Goal: Transaction & Acquisition: Purchase product/service

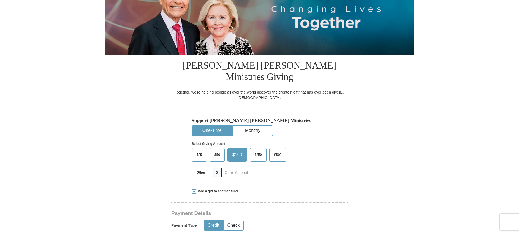
click at [203, 151] on span "$25" at bounding box center [199, 155] width 11 height 8
click at [0, 0] on input "$25" at bounding box center [0, 0] width 0 height 0
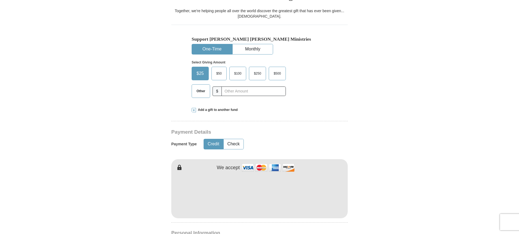
scroll to position [190, 0]
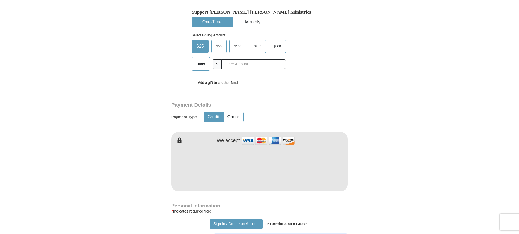
type input "[PERSON_NAME]"
click at [348, 195] on form "Already have an account? Sign in for faster giving. Don't have an account? Crea…" at bounding box center [259, 172] width 309 height 681
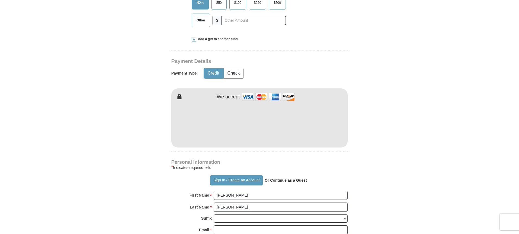
scroll to position [298, 0]
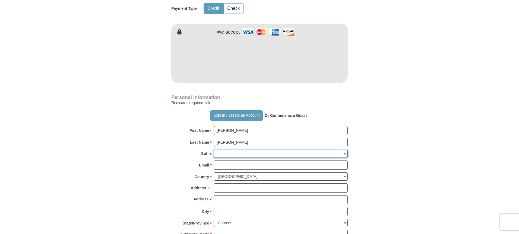
drag, startPoint x: 236, startPoint y: 142, endPoint x: 235, endPoint y: 144, distance: 2.9
click at [236, 150] on select "[PERSON_NAME] I II III IV V VI" at bounding box center [281, 154] width 134 height 8
select select "Sr"
click at [214, 150] on select "[PERSON_NAME] I II III IV V VI" at bounding box center [281, 154] width 134 height 8
click at [221, 161] on input "Email *" at bounding box center [281, 165] width 134 height 9
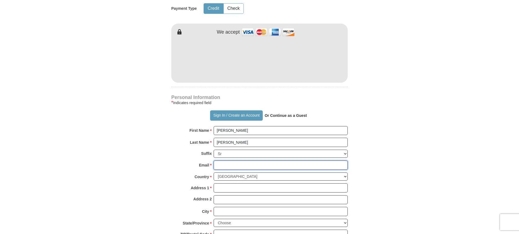
type input "[EMAIL_ADDRESS][DOMAIN_NAME]"
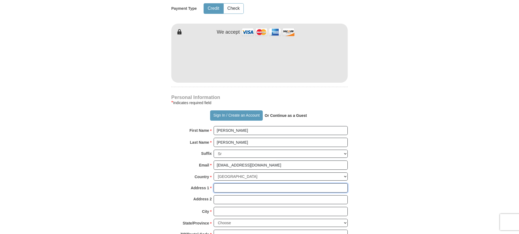
type input "[STREET_ADDRESS]"
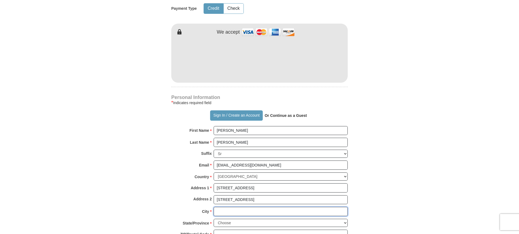
type input "Lansing"
select select "MI"
type input "48910"
type input "5175990149"
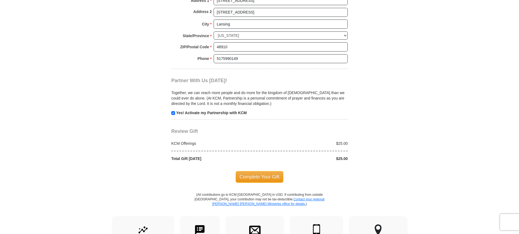
scroll to position [488, 0]
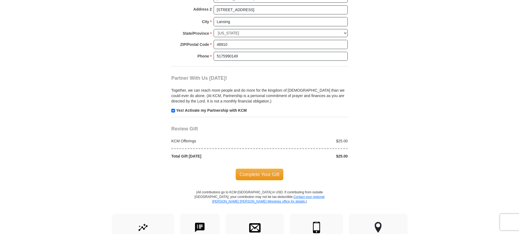
click at [264, 169] on span "Complete Your Gift" at bounding box center [260, 174] width 48 height 11
